Goal: Task Accomplishment & Management: Manage account settings

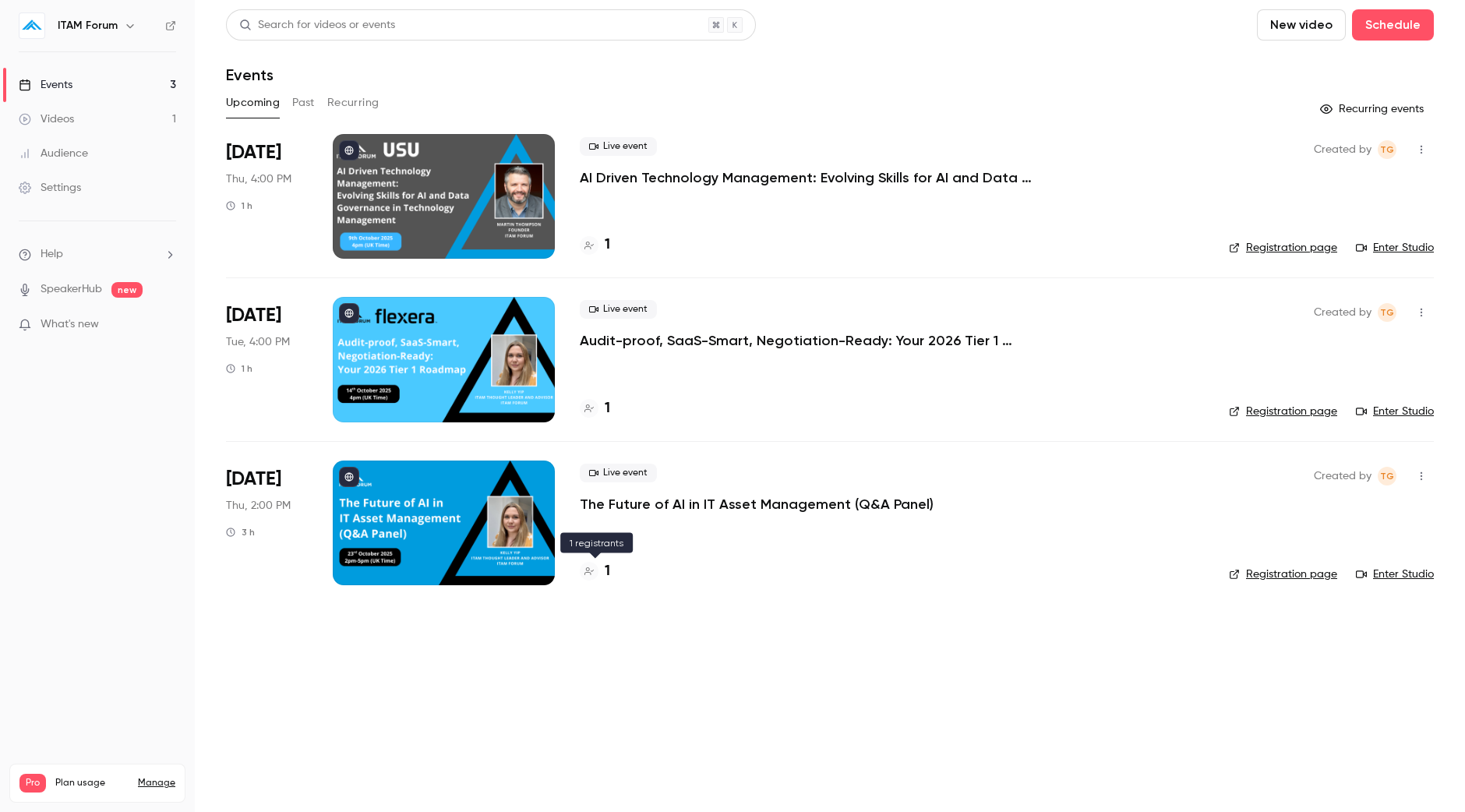
click at [605, 577] on h4 "1" at bounding box center [607, 571] width 5 height 21
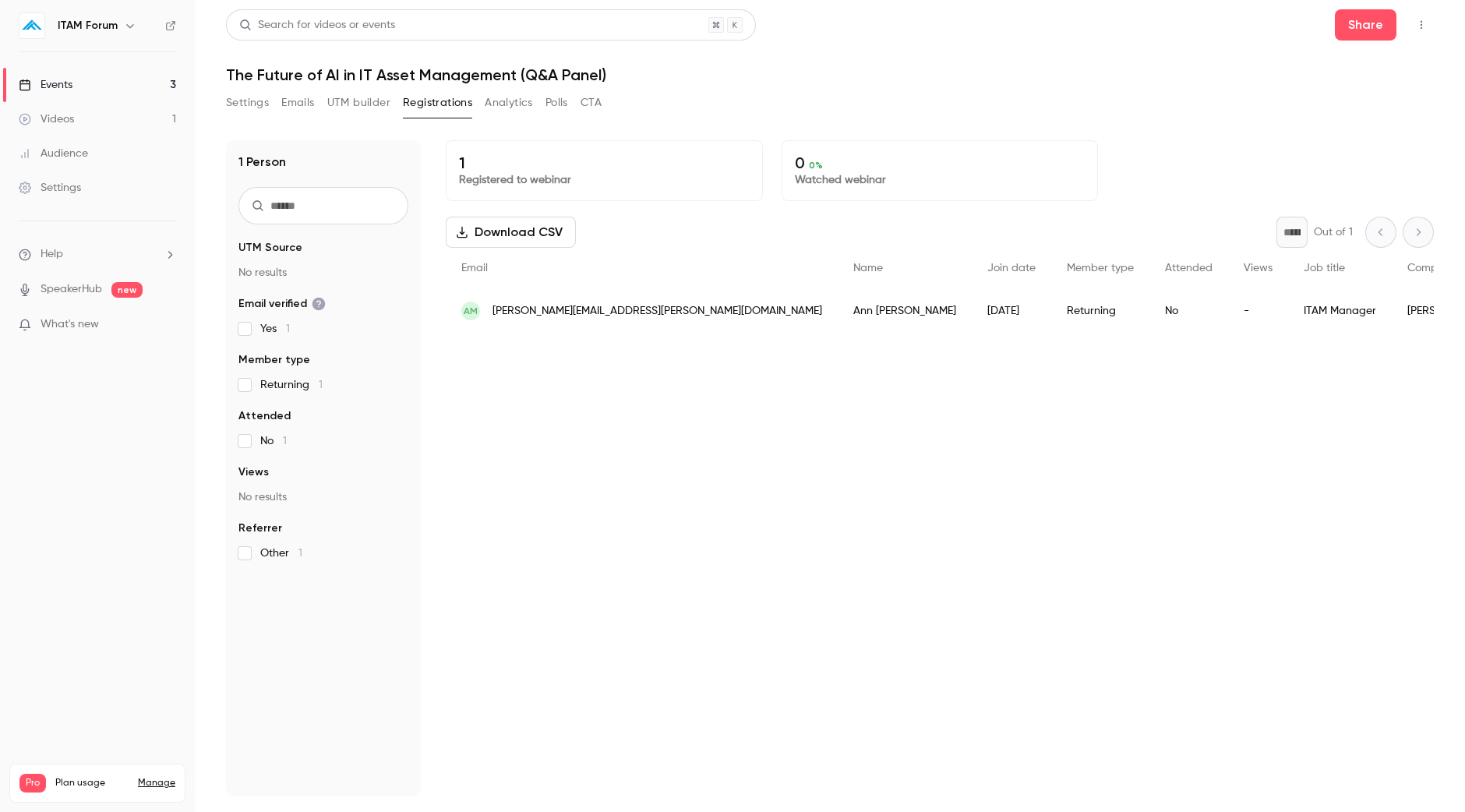
click at [121, 87] on link "Events 3" at bounding box center [97, 85] width 195 height 34
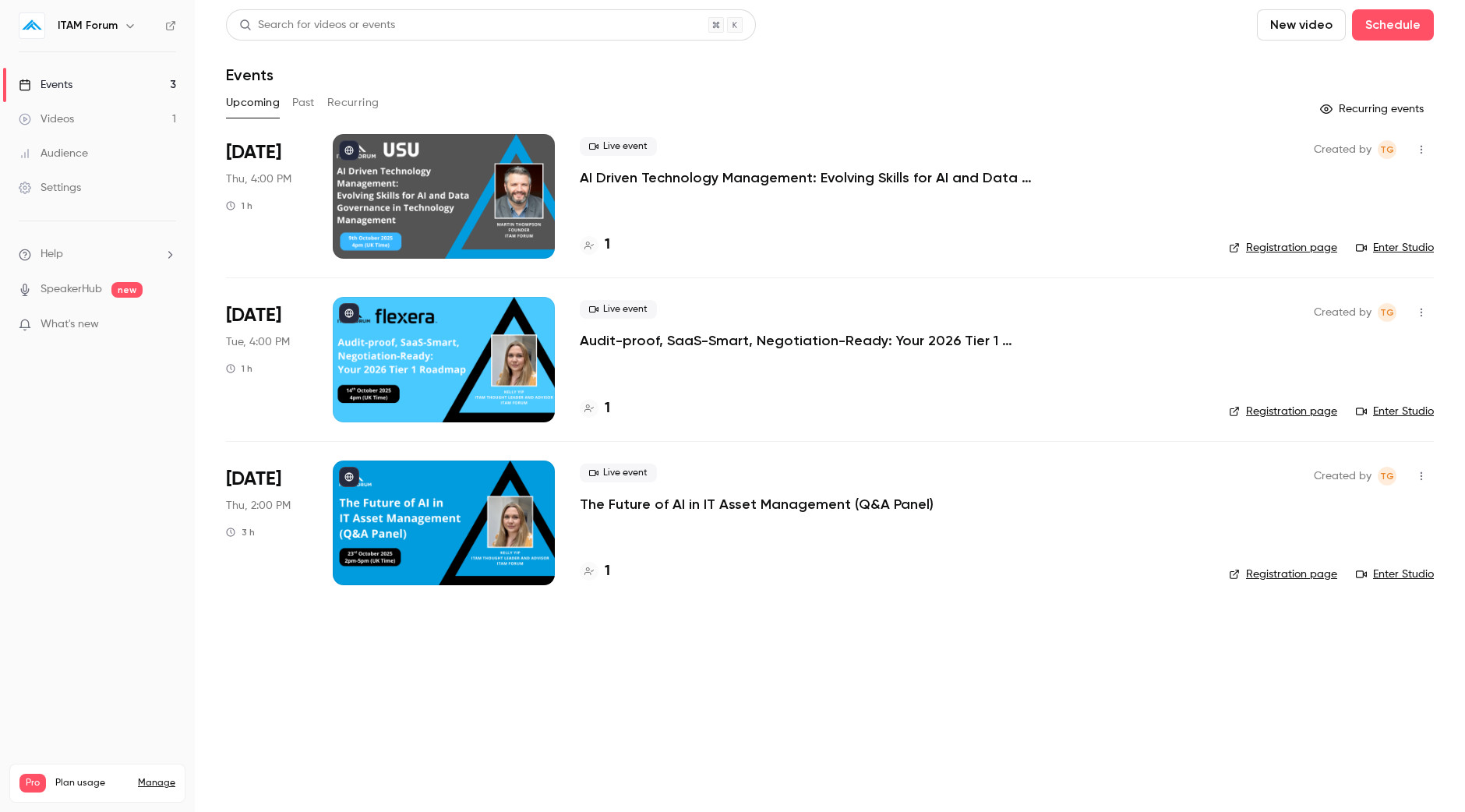
click at [510, 514] on div at bounding box center [443, 522] width 222 height 125
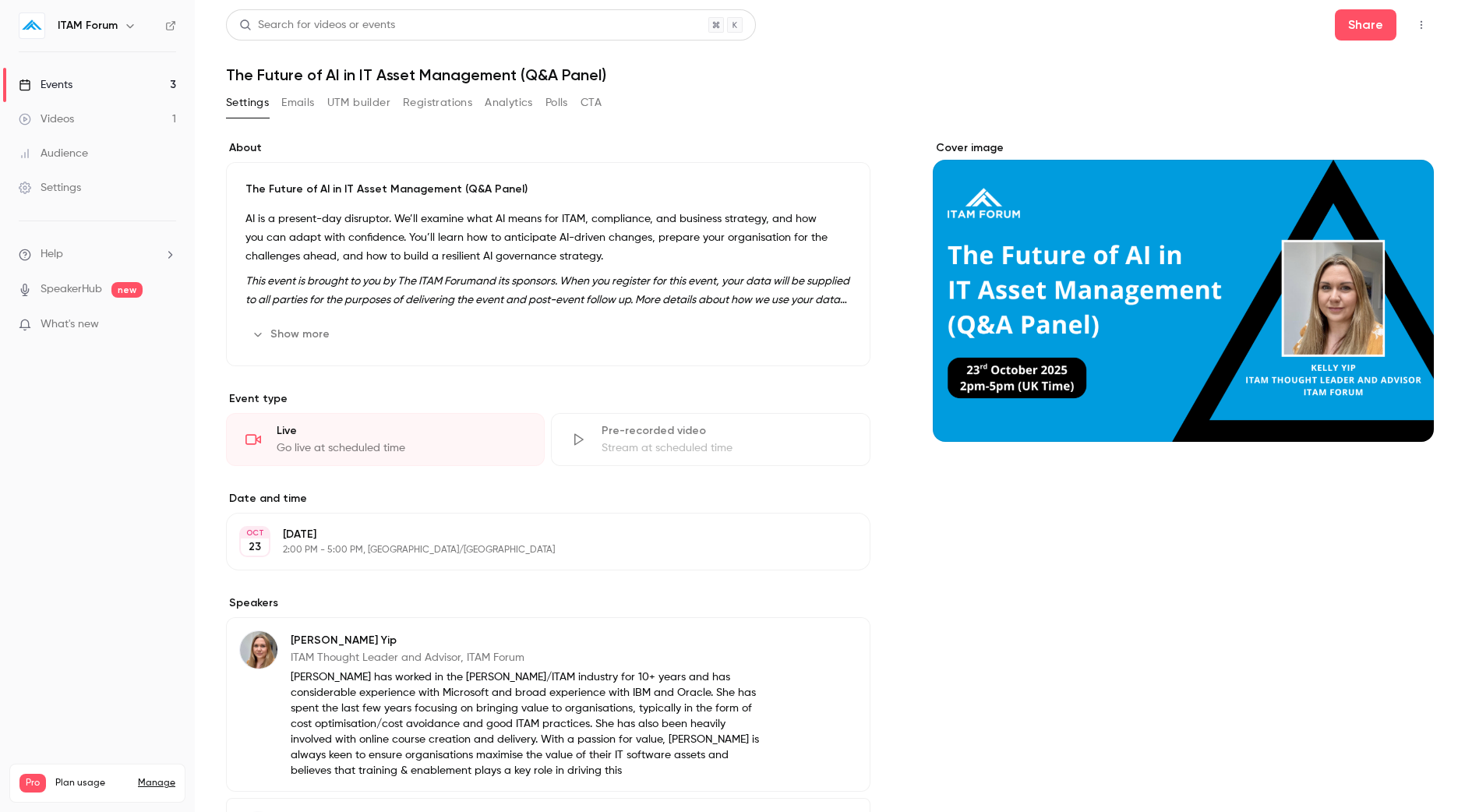
click at [1100, 233] on div "Cover image" at bounding box center [1183, 291] width 501 height 302
click at [0, 0] on input "Cover image" at bounding box center [0, 0] width 0 height 0
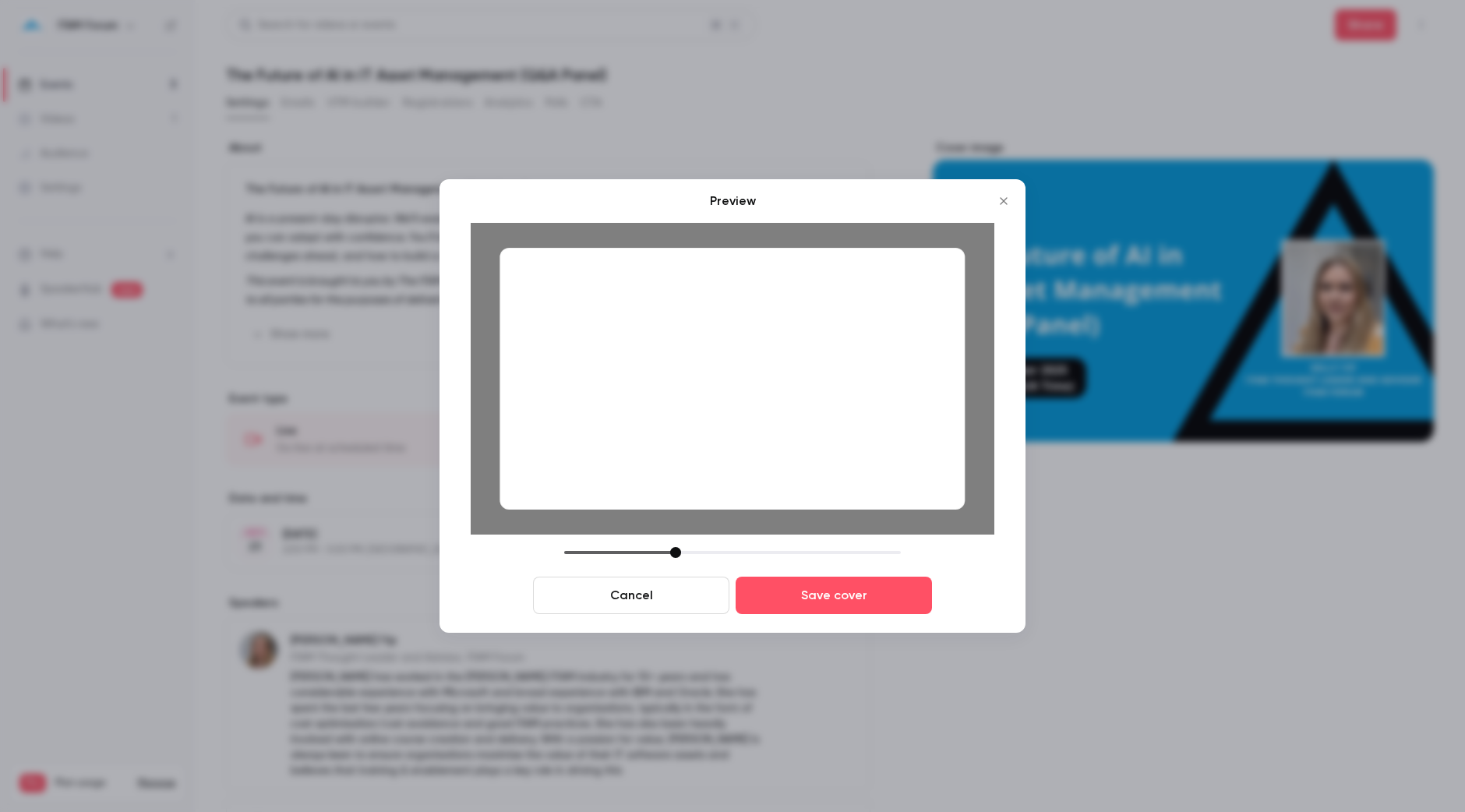
drag, startPoint x: 852, startPoint y: 361, endPoint x: 865, endPoint y: 361, distance: 13.0
click at [865, 361] on div at bounding box center [732, 378] width 465 height 262
click at [847, 466] on div at bounding box center [732, 378] width 465 height 262
click at [680, 554] on div at bounding box center [675, 552] width 11 height 11
click at [768, 460] on div at bounding box center [732, 378] width 465 height 262
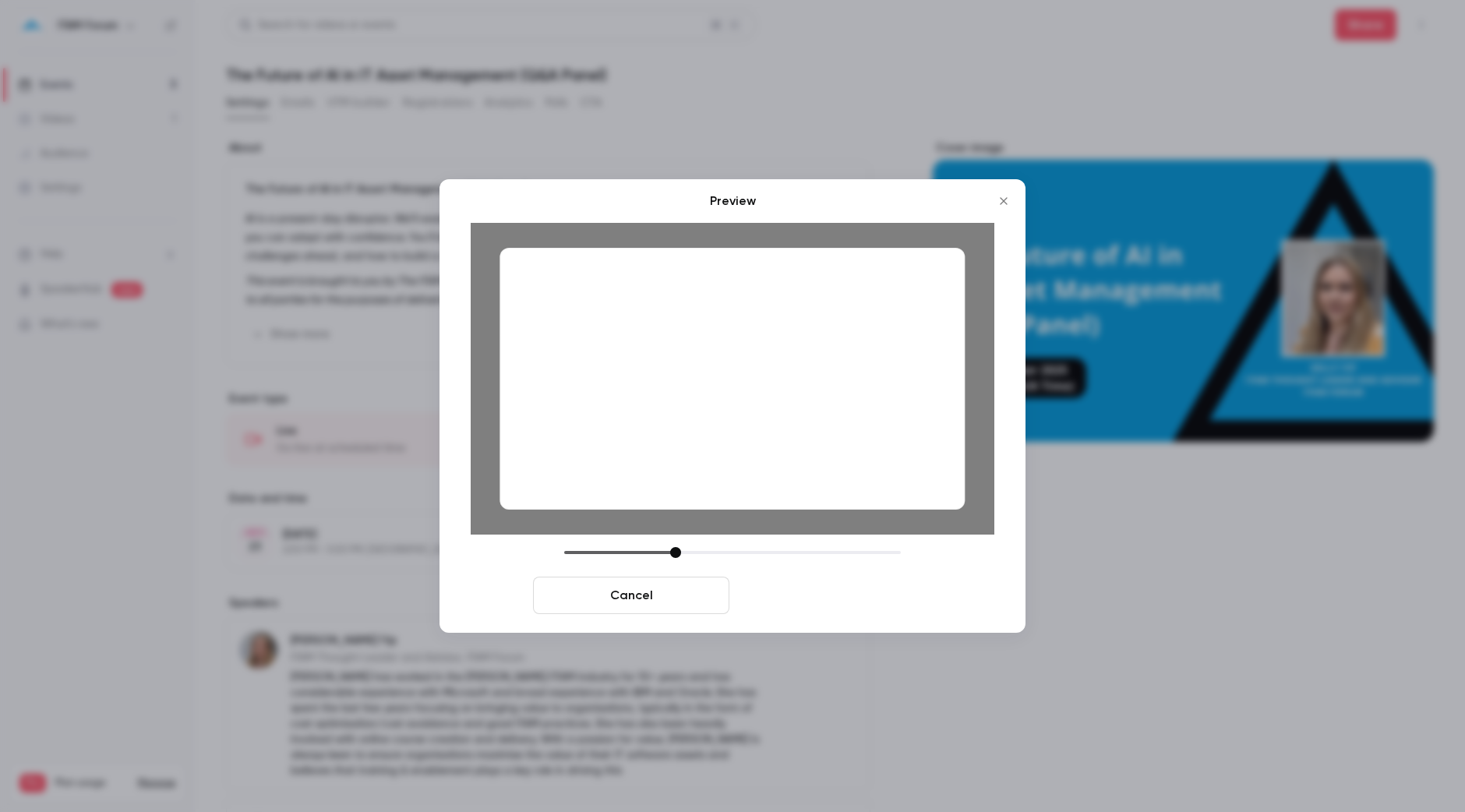
click at [830, 588] on button "Save cover" at bounding box center [834, 595] width 197 height 37
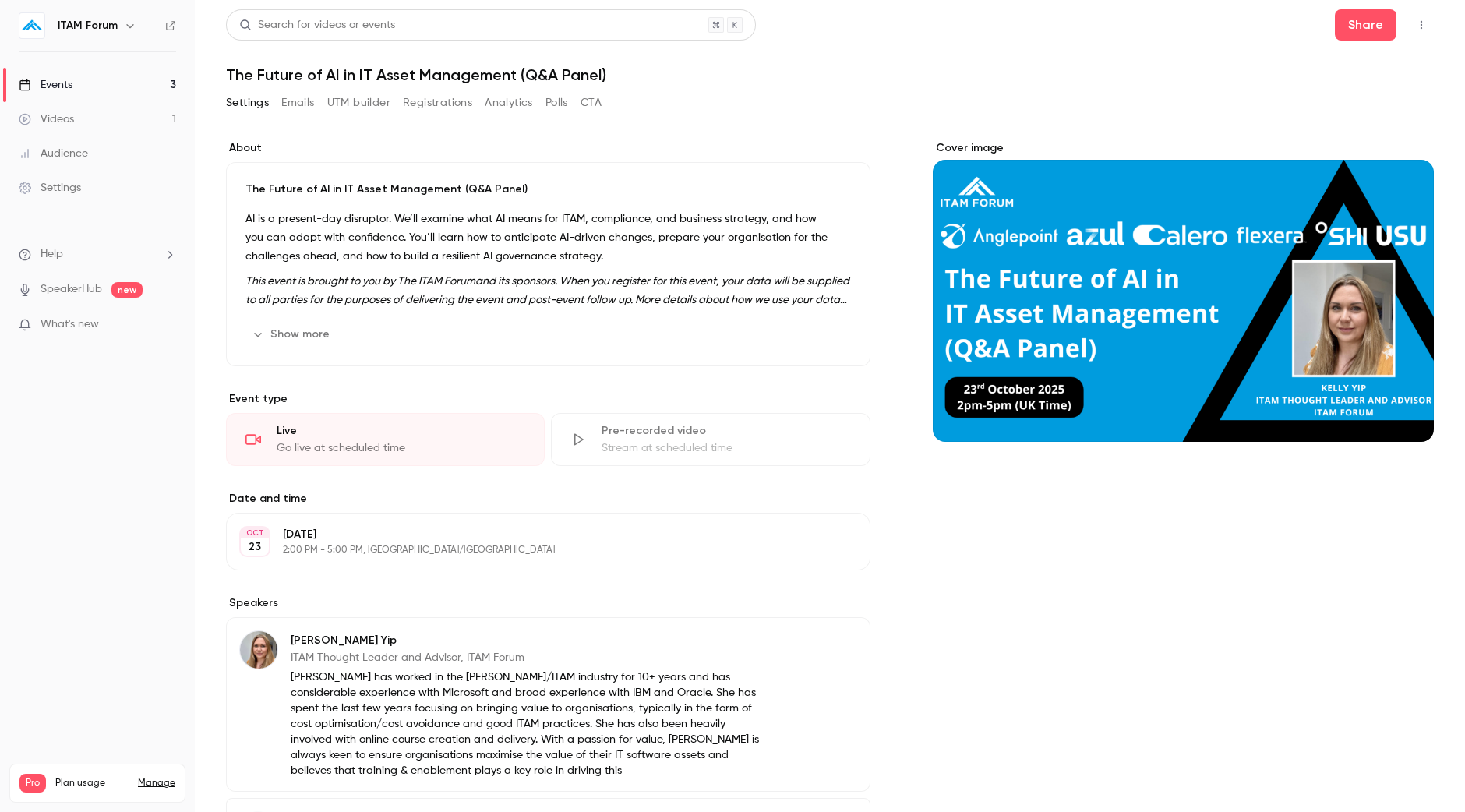
click at [1029, 282] on div "Cover image" at bounding box center [1183, 291] width 501 height 302
click at [0, 0] on input "Cover image" at bounding box center [0, 0] width 0 height 0
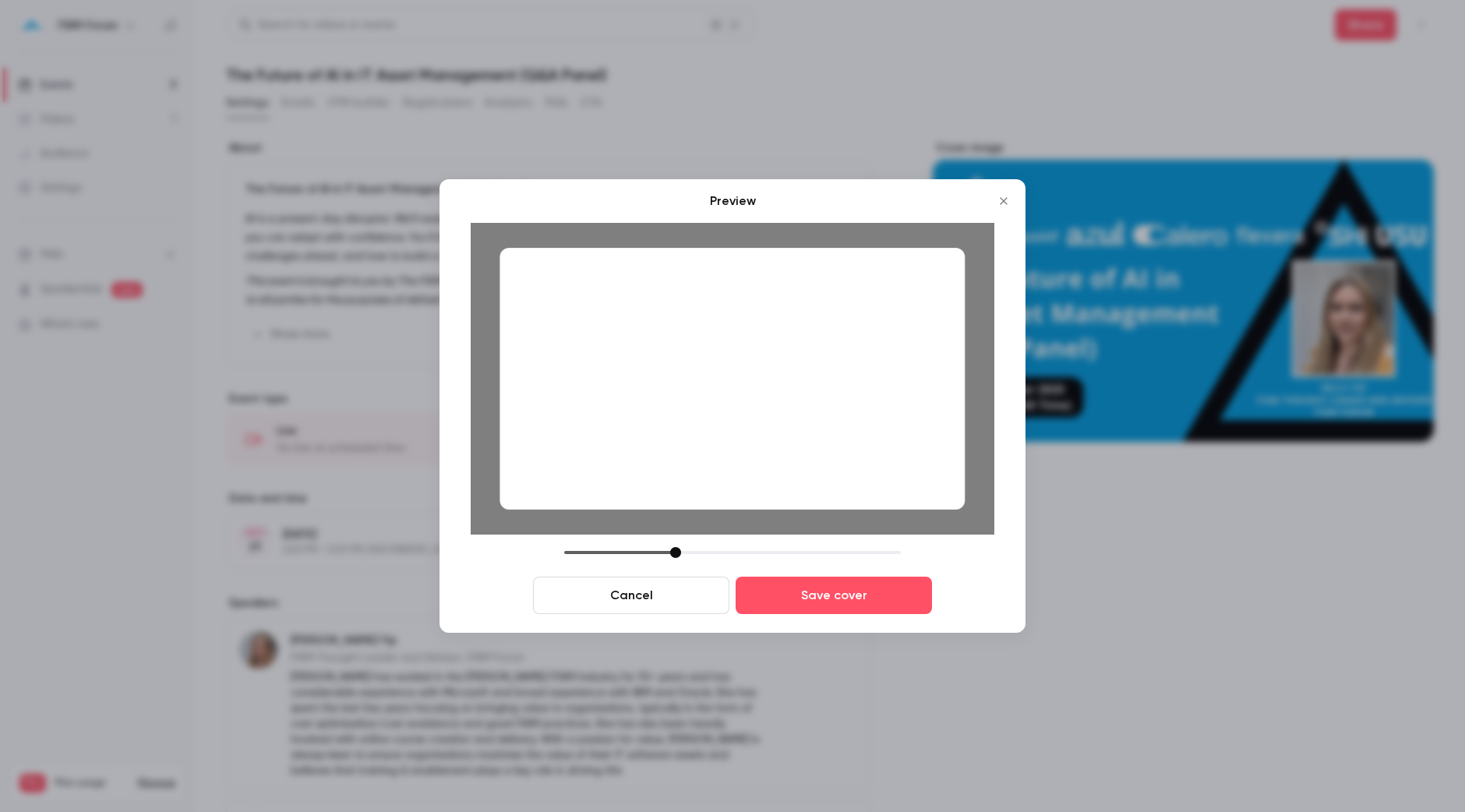
drag, startPoint x: 802, startPoint y: 402, endPoint x: 812, endPoint y: 402, distance: 10.0
click at [812, 402] on div at bounding box center [732, 378] width 465 height 262
click at [810, 402] on div at bounding box center [732, 378] width 465 height 262
click at [802, 632] on div "Preview Cancel Save cover" at bounding box center [732, 406] width 586 height 453
click at [807, 603] on button "Save cover" at bounding box center [834, 595] width 197 height 37
